Goal: Task Accomplishment & Management: Manage account settings

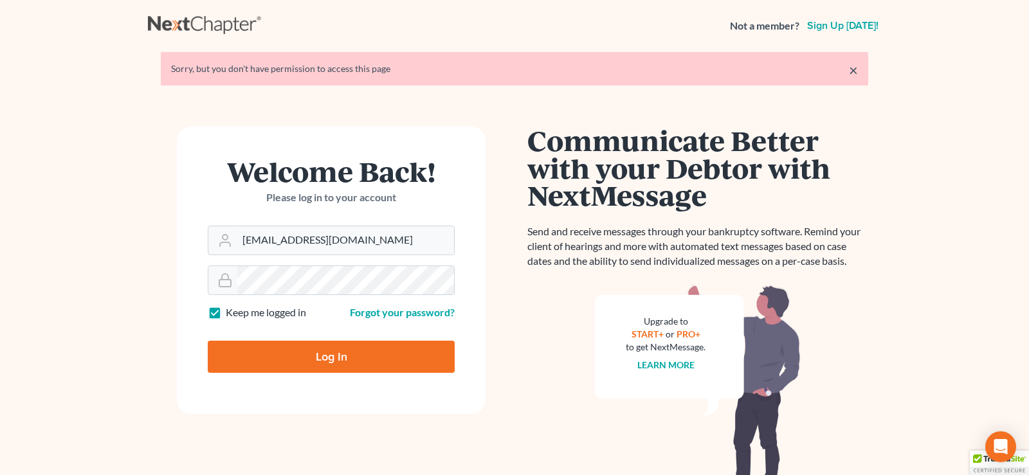
click at [326, 356] on input "Log In" at bounding box center [331, 357] width 247 height 32
type input "Thinking..."
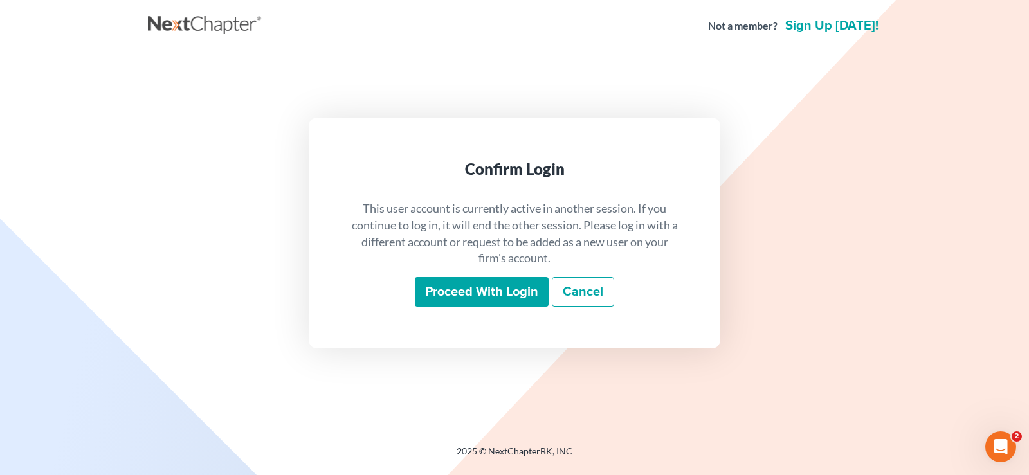
click at [480, 294] on input "Proceed with login" at bounding box center [482, 292] width 134 height 30
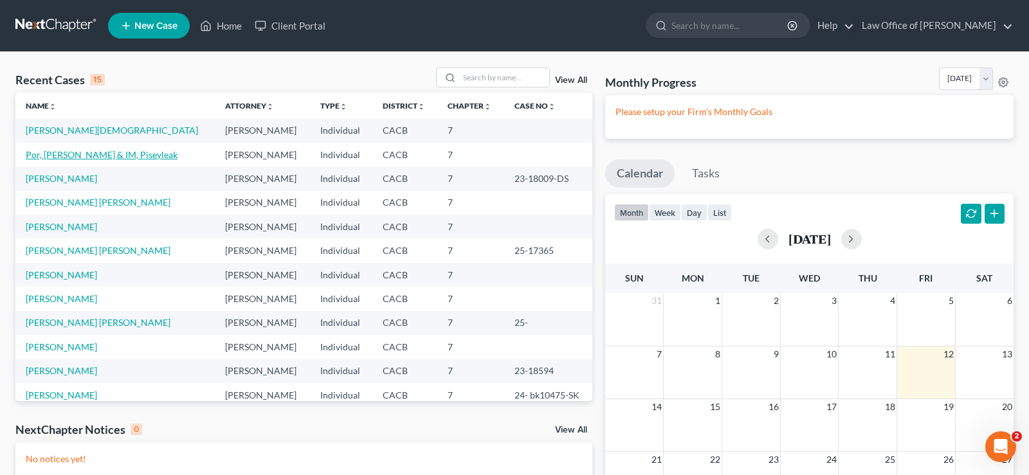
click at [77, 156] on link "Por, [PERSON_NAME] & IM, Piseyleak" at bounding box center [102, 154] width 152 height 11
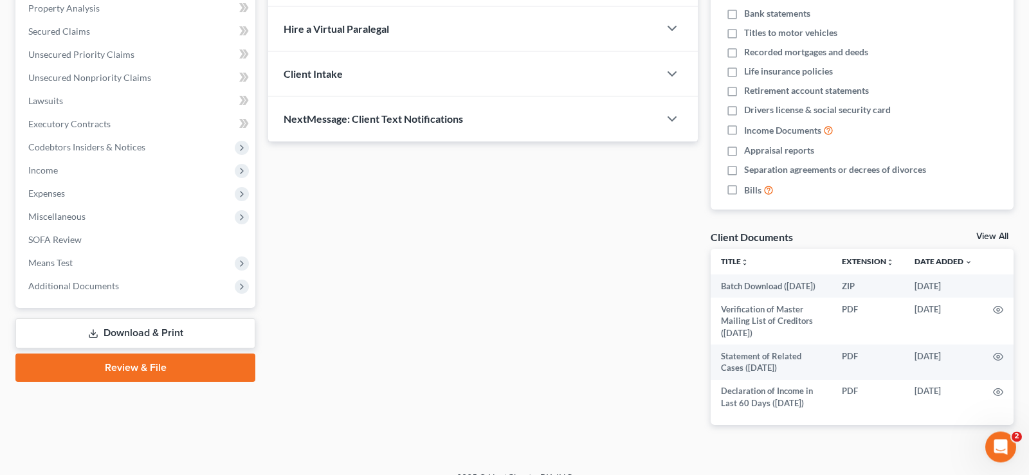
scroll to position [284, 0]
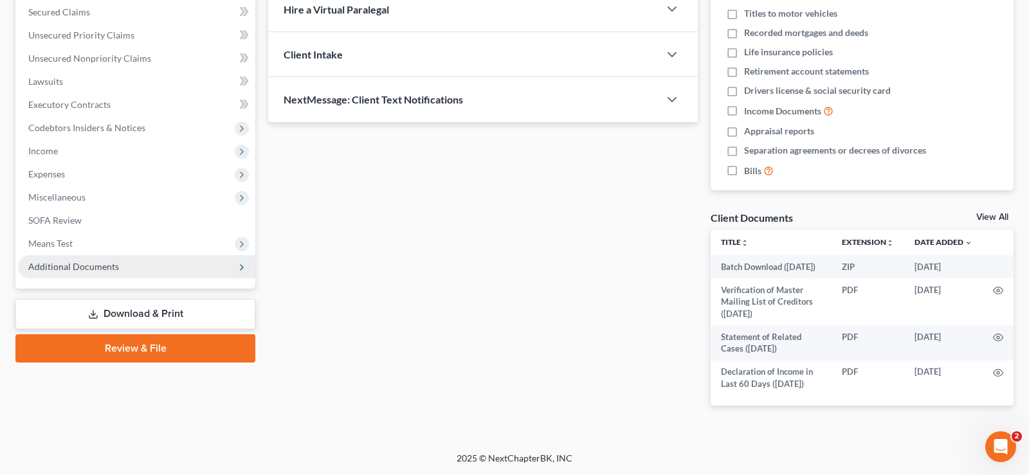
click at [98, 261] on span "Additional Documents" at bounding box center [73, 266] width 91 height 11
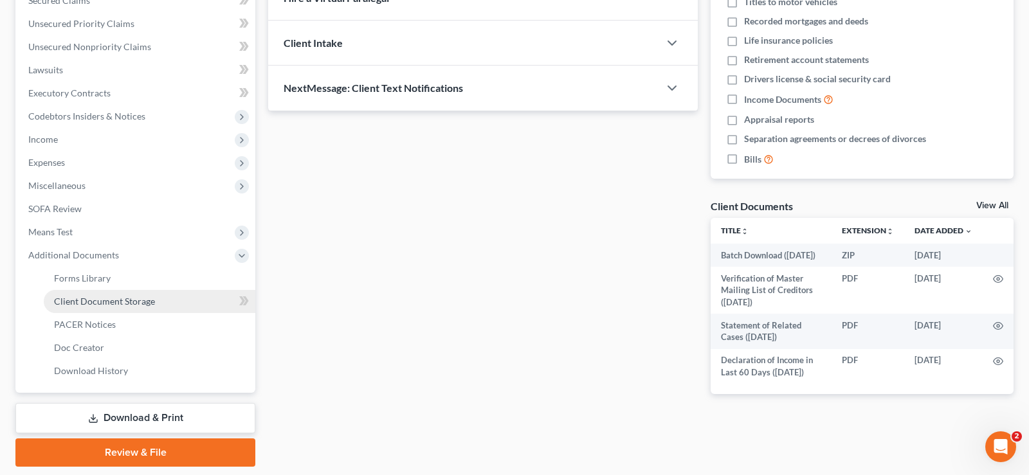
click at [118, 299] on span "Client Document Storage" at bounding box center [104, 301] width 101 height 11
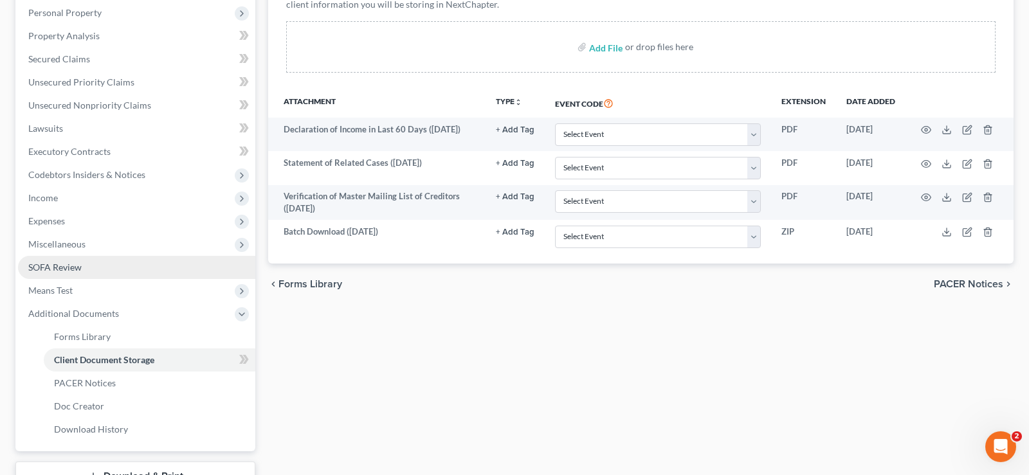
scroll to position [323, 0]
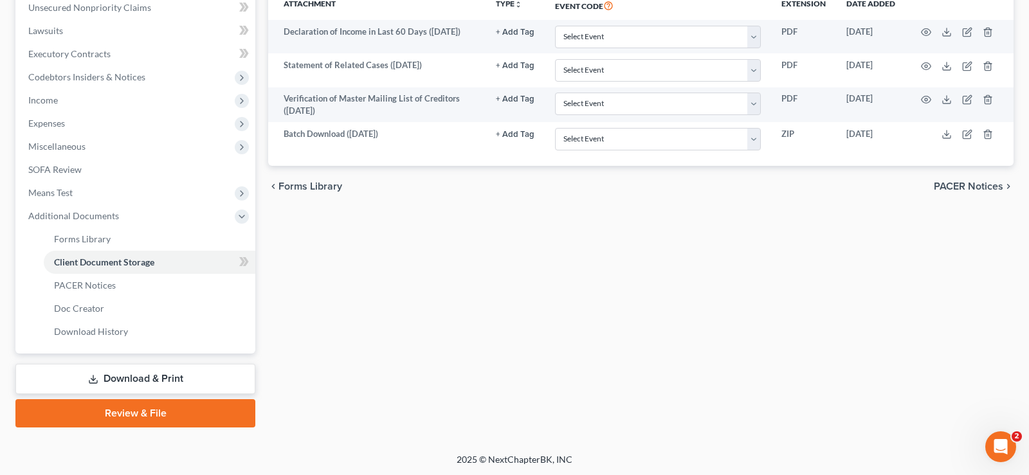
click at [957, 185] on span "PACER Notices" at bounding box center [968, 186] width 69 height 10
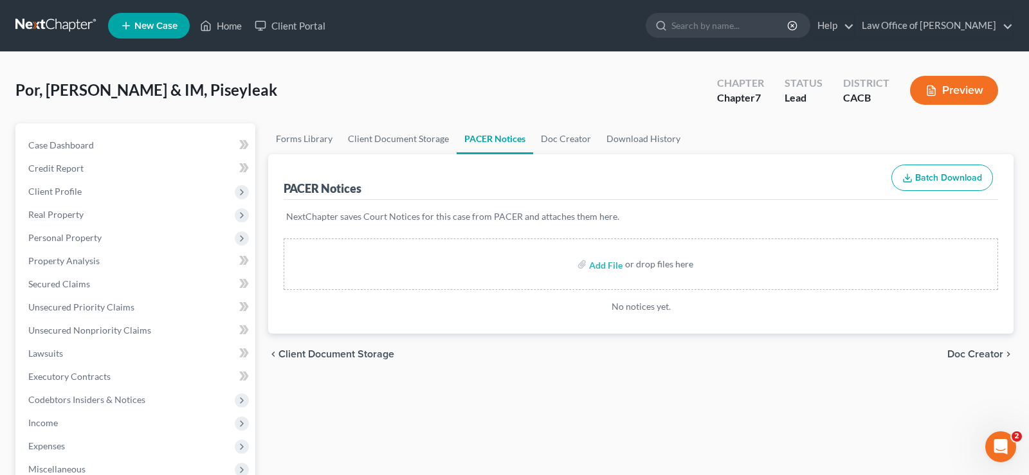
click at [969, 353] on span "Doc Creator" at bounding box center [976, 354] width 56 height 10
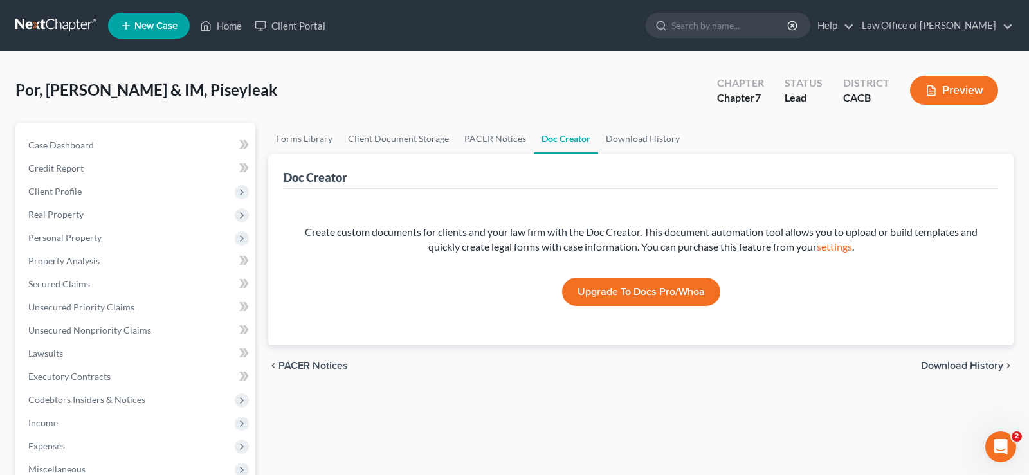
click at [926, 368] on span "Download History" at bounding box center [962, 366] width 82 height 10
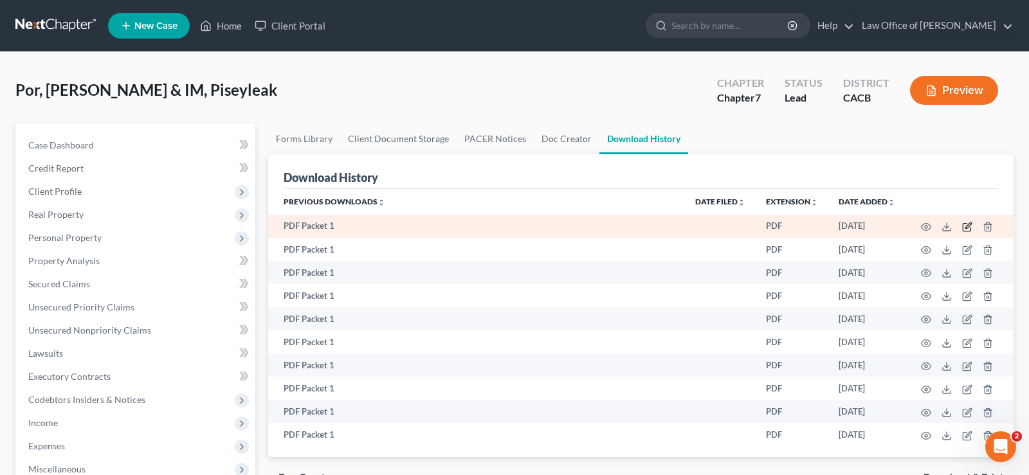
click at [968, 223] on icon "button" at bounding box center [967, 227] width 10 height 10
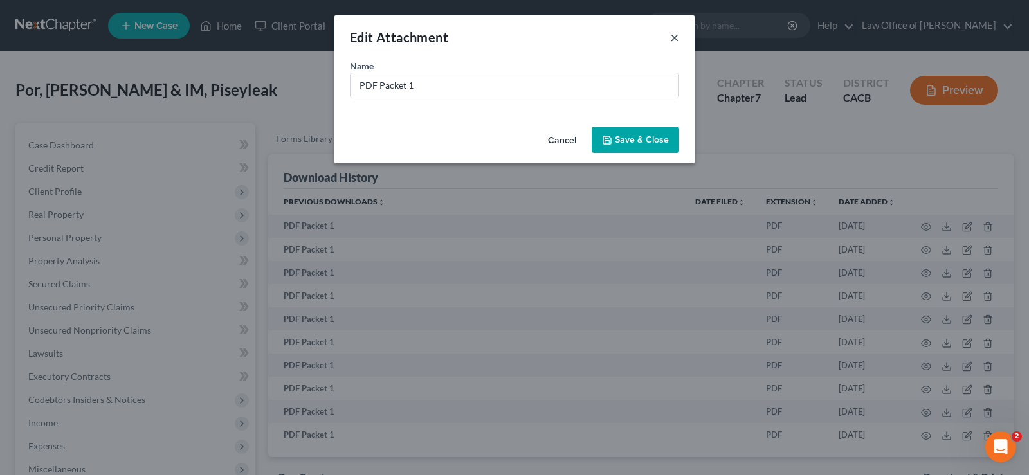
click at [677, 41] on button "×" at bounding box center [674, 37] width 9 height 15
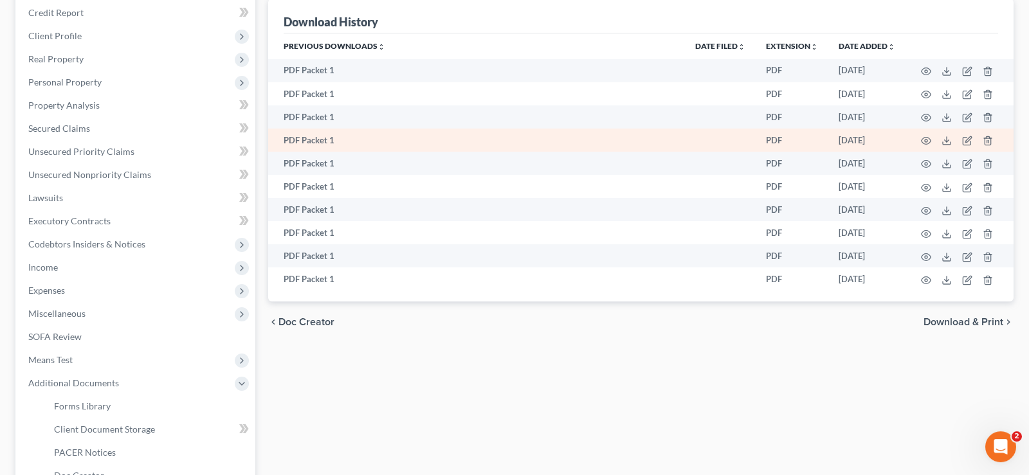
scroll to position [126, 0]
